Goal: Transaction & Acquisition: Purchase product/service

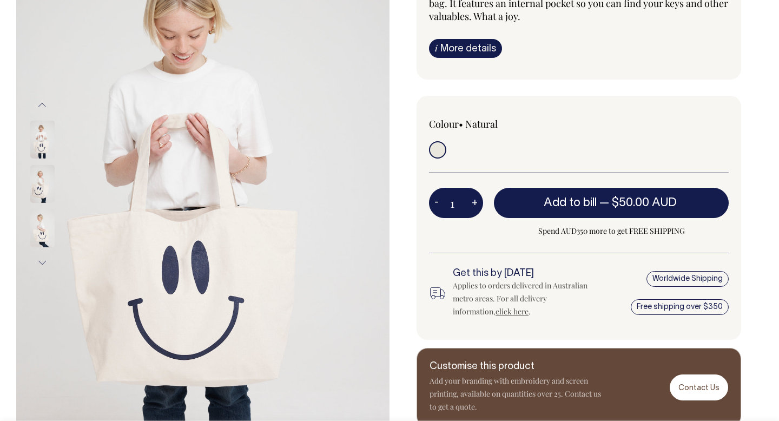
scroll to position [153, 0]
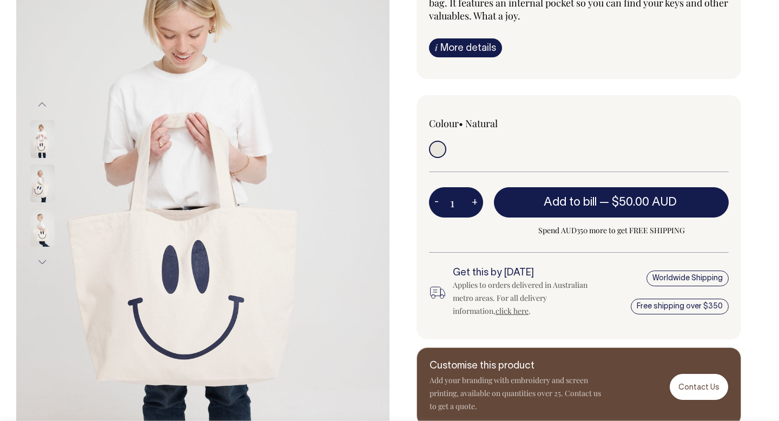
click at [40, 176] on img at bounding box center [42, 183] width 24 height 38
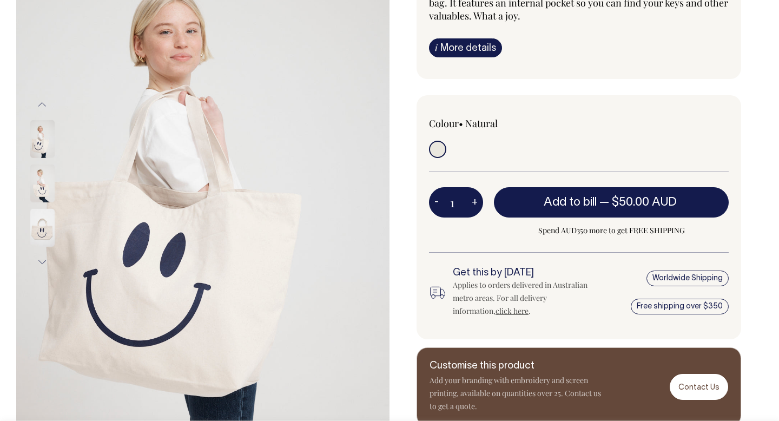
click at [42, 227] on img at bounding box center [42, 228] width 24 height 38
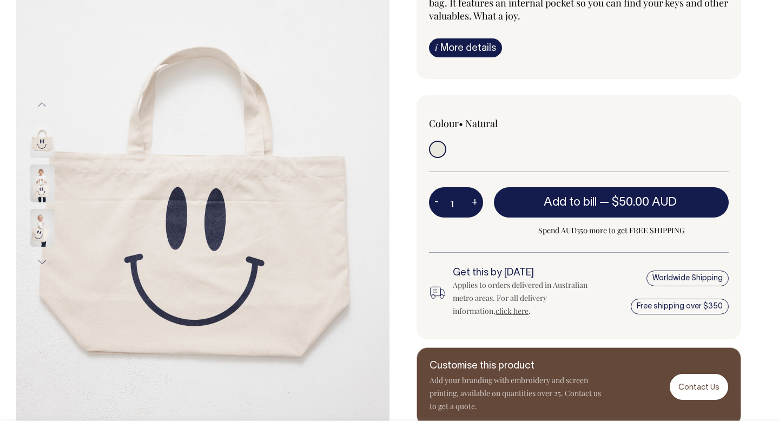
click at [37, 226] on img at bounding box center [42, 228] width 24 height 38
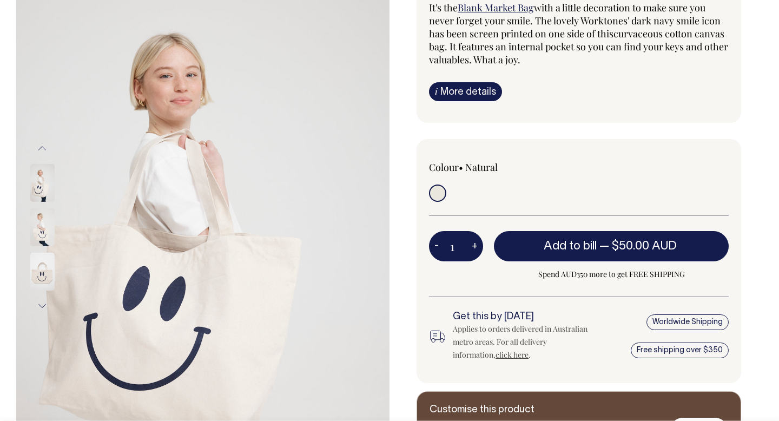
scroll to position [110, 0]
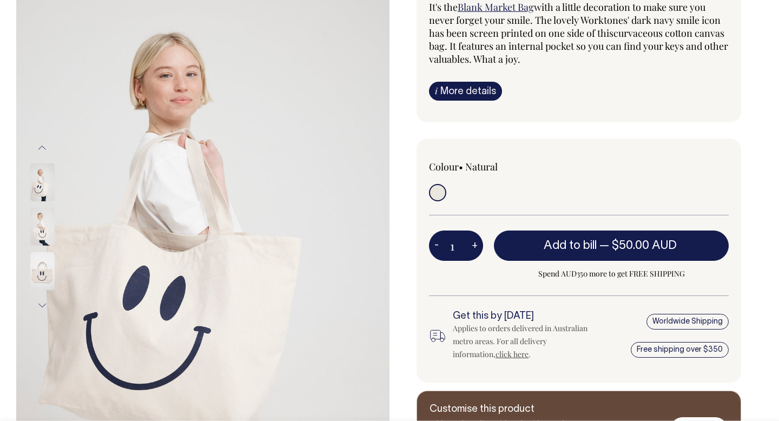
click at [38, 306] on button "Next" at bounding box center [42, 305] width 16 height 24
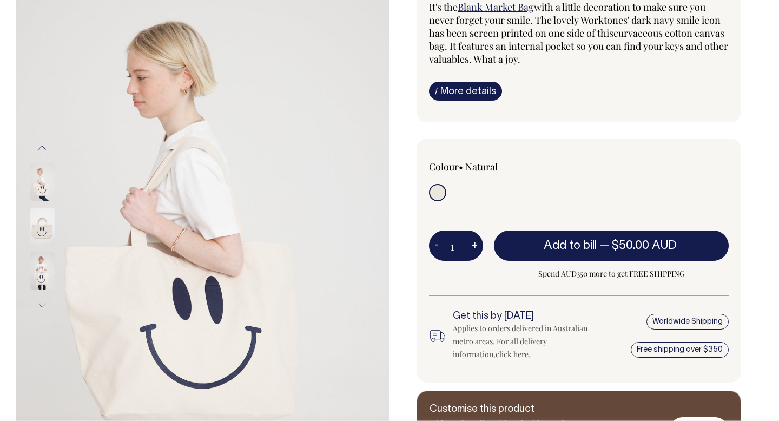
click at [47, 273] on img at bounding box center [42, 271] width 24 height 38
click at [45, 305] on button "Next" at bounding box center [42, 305] width 16 height 24
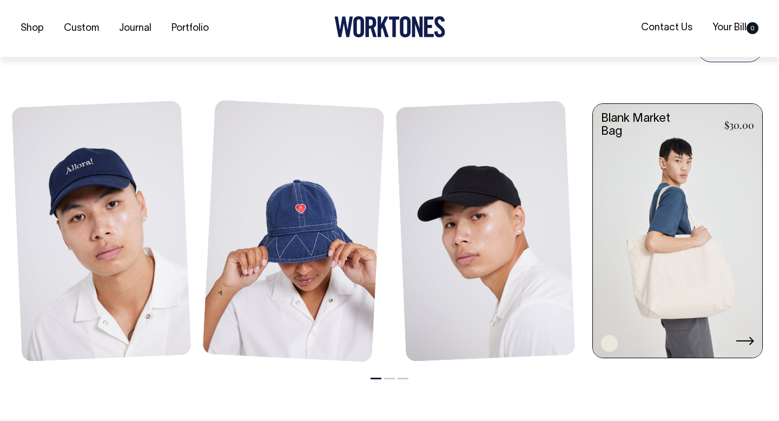
click at [681, 274] on link at bounding box center [677, 232] width 169 height 256
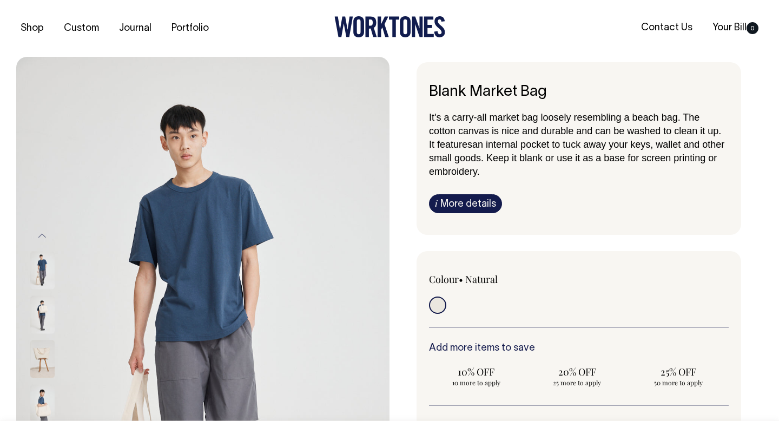
click at [47, 360] on img at bounding box center [42, 359] width 24 height 38
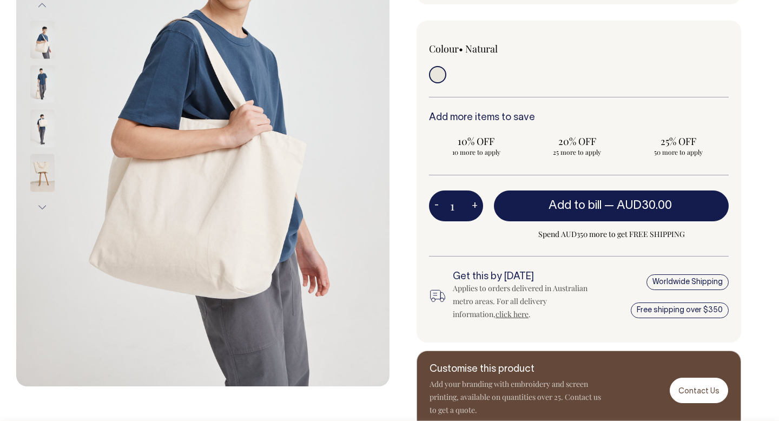
scroll to position [231, 0]
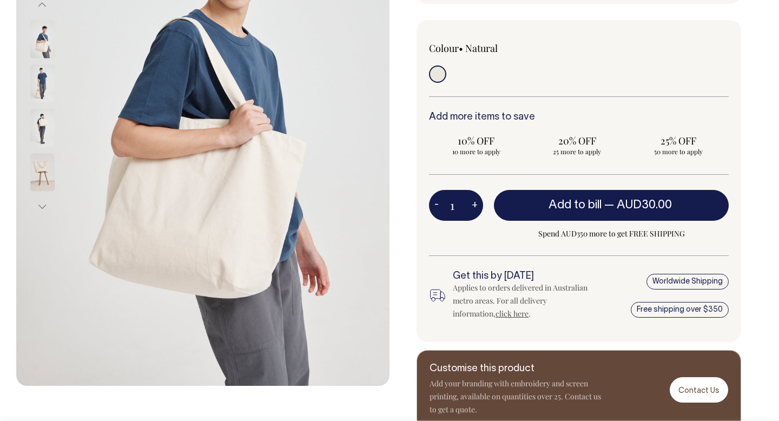
click at [41, 208] on button "Next" at bounding box center [42, 206] width 16 height 24
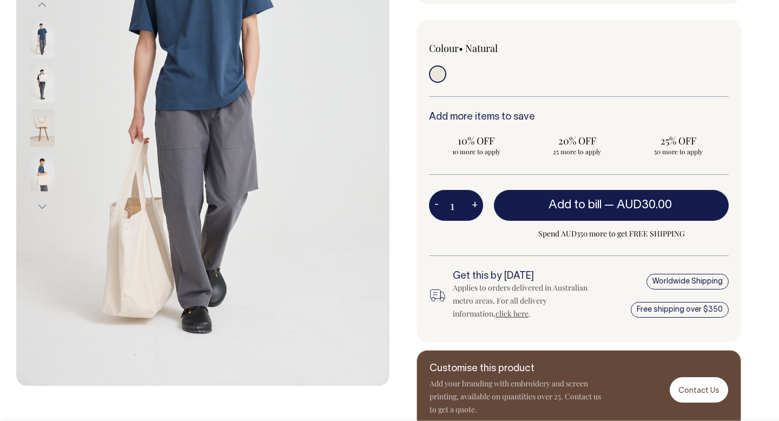
click at [42, 204] on button "Next" at bounding box center [42, 206] width 16 height 24
click at [38, 116] on img at bounding box center [42, 128] width 24 height 38
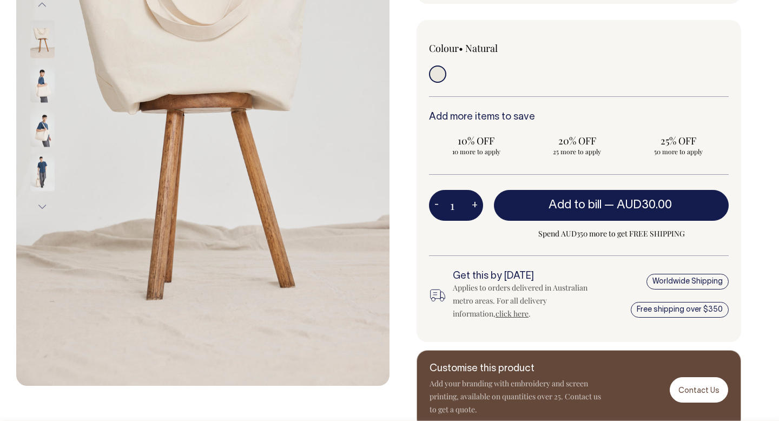
click at [44, 169] on img at bounding box center [42, 172] width 24 height 38
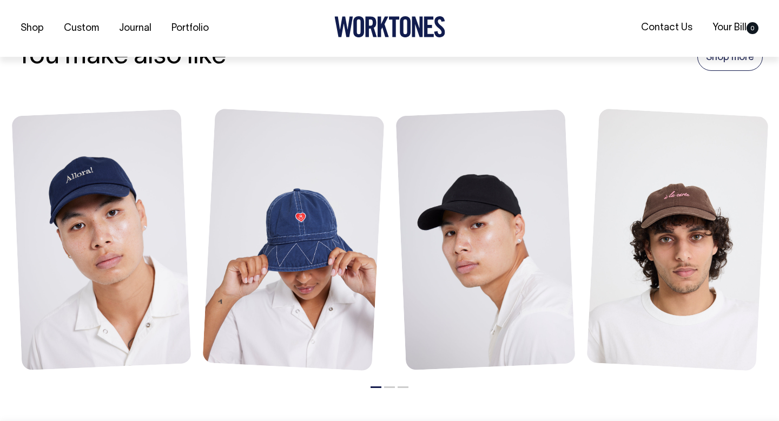
scroll to position [1111, 0]
